Goal: Information Seeking & Learning: Find specific fact

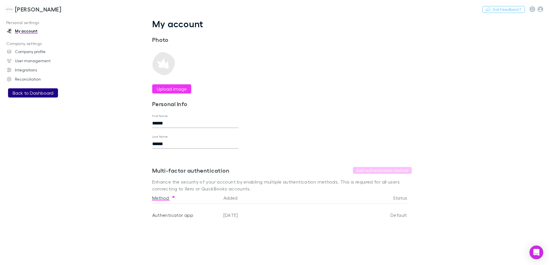
click at [26, 92] on button "Back to Dashboard" at bounding box center [33, 92] width 50 height 9
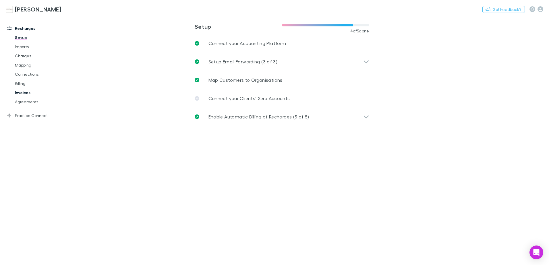
click at [24, 92] on link "Invoices" at bounding box center [43, 92] width 68 height 9
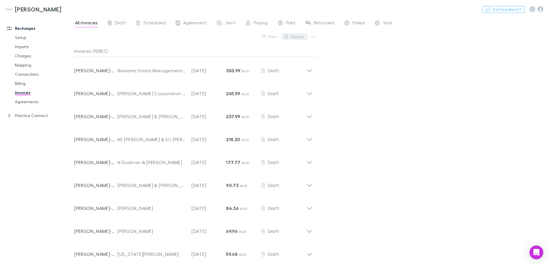
click at [294, 37] on button "Search" at bounding box center [295, 36] width 26 height 7
type input "*"
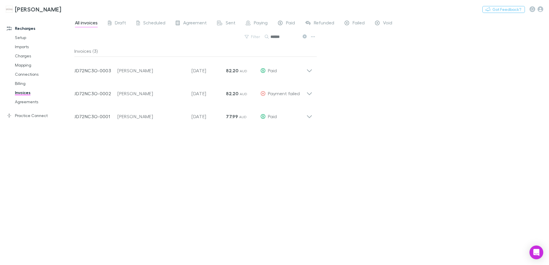
type input "******"
click at [27, 103] on link "Agreements" at bounding box center [43, 101] width 68 height 9
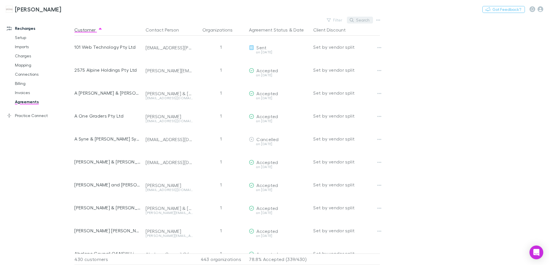
click at [357, 20] on button "Search" at bounding box center [360, 20] width 26 height 7
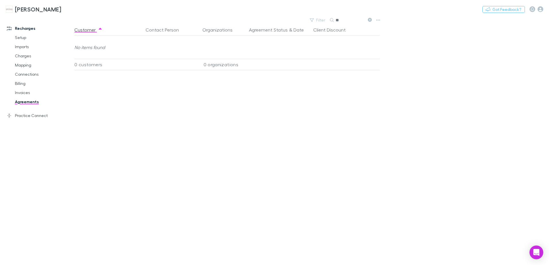
type input "*"
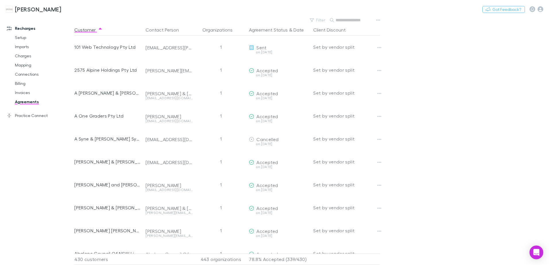
type input "*"
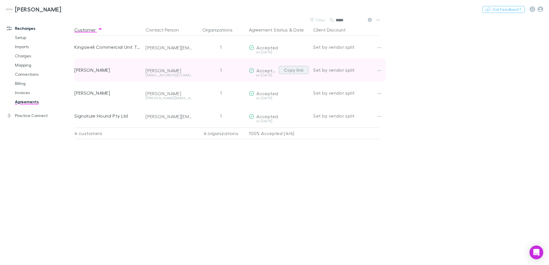
type input "*****"
click at [287, 70] on button "Copy link" at bounding box center [294, 70] width 30 height 8
